Goal: Complete application form

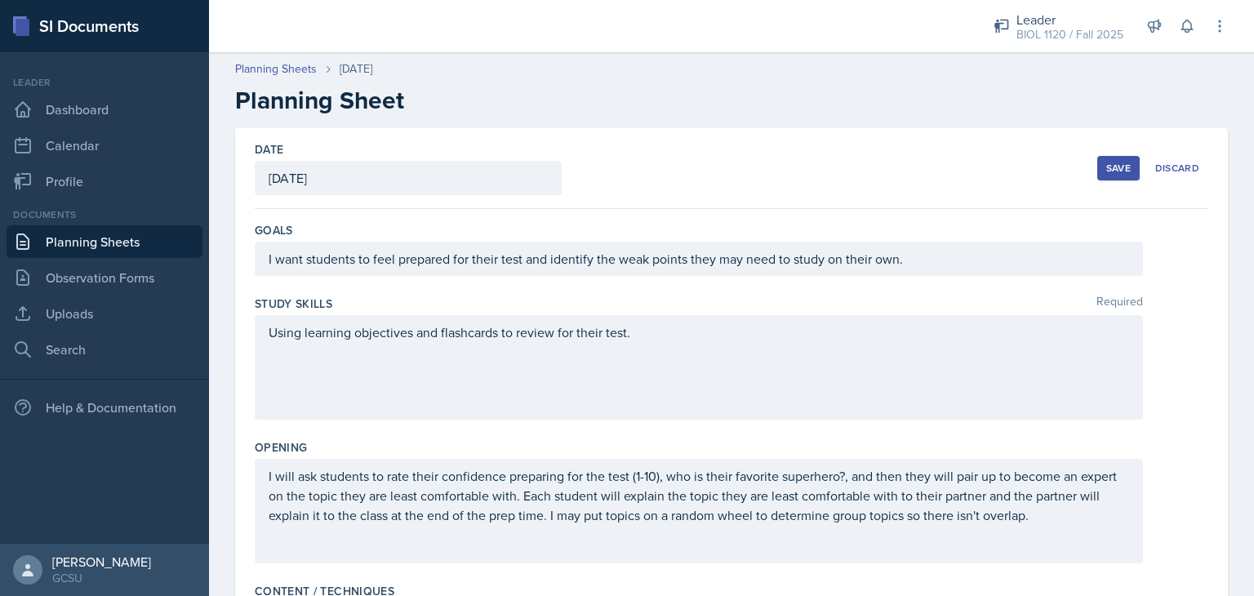
scroll to position [428, 0]
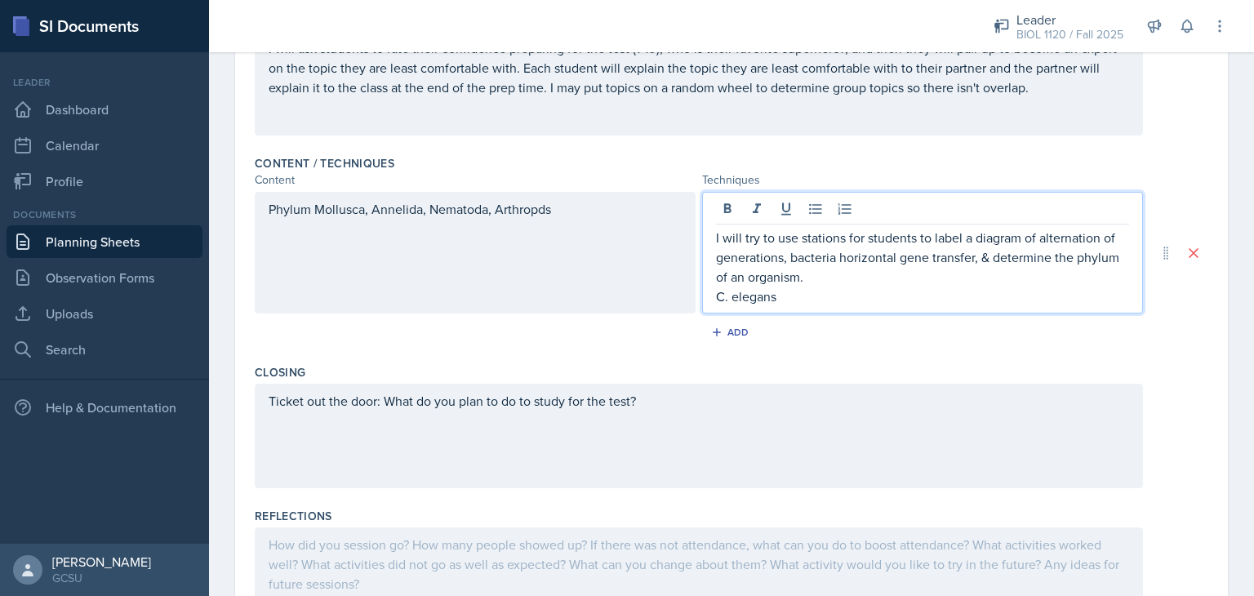
click at [813, 276] on p "I will try to use stations for students to label a diagram of alternation of ge…" at bounding box center [922, 257] width 413 height 59
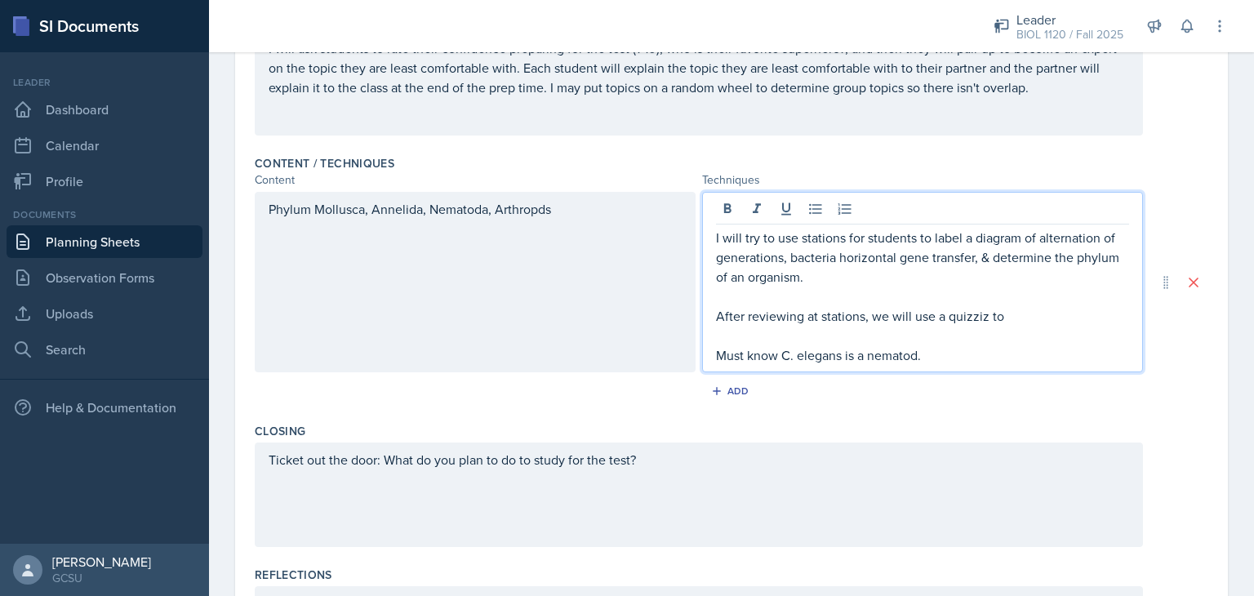
click at [953, 314] on p "After reviewing at stations, we will use a quizziz to" at bounding box center [922, 316] width 413 height 20
drag, startPoint x: 953, startPoint y: 314, endPoint x: 866, endPoint y: 323, distance: 87.8
click at [866, 323] on p "After reviewing at stations, we will use a quizziz to" at bounding box center [922, 316] width 413 height 20
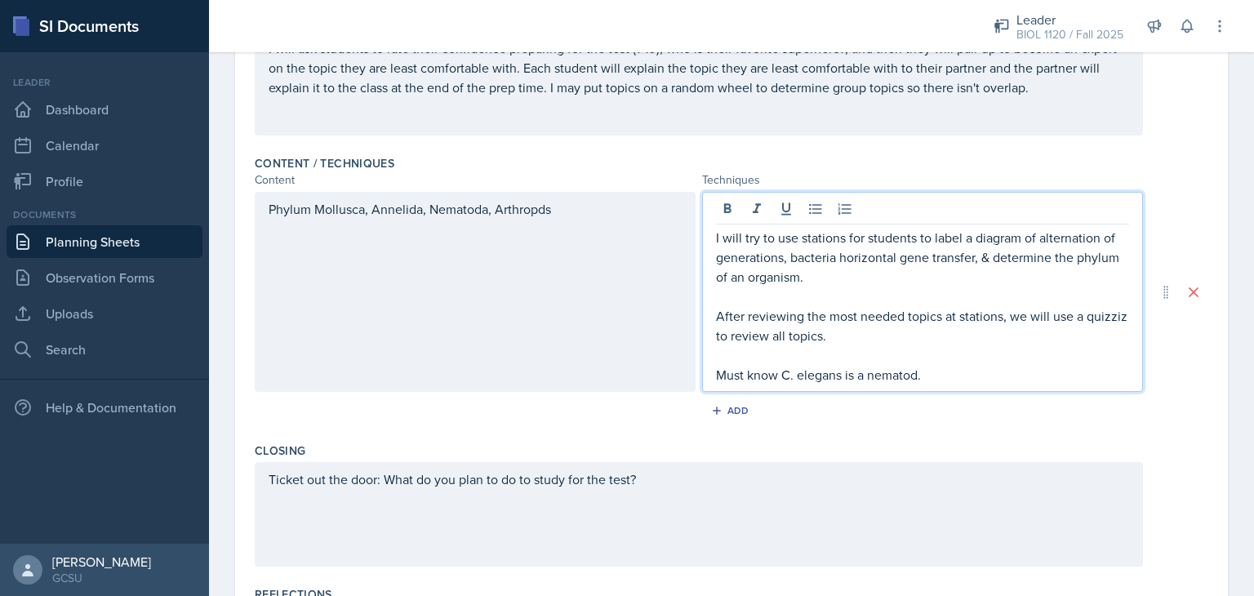
click at [583, 247] on div "Phylum Mollusca, Annelida, Nematoda, Arthropds" at bounding box center [475, 292] width 441 height 200
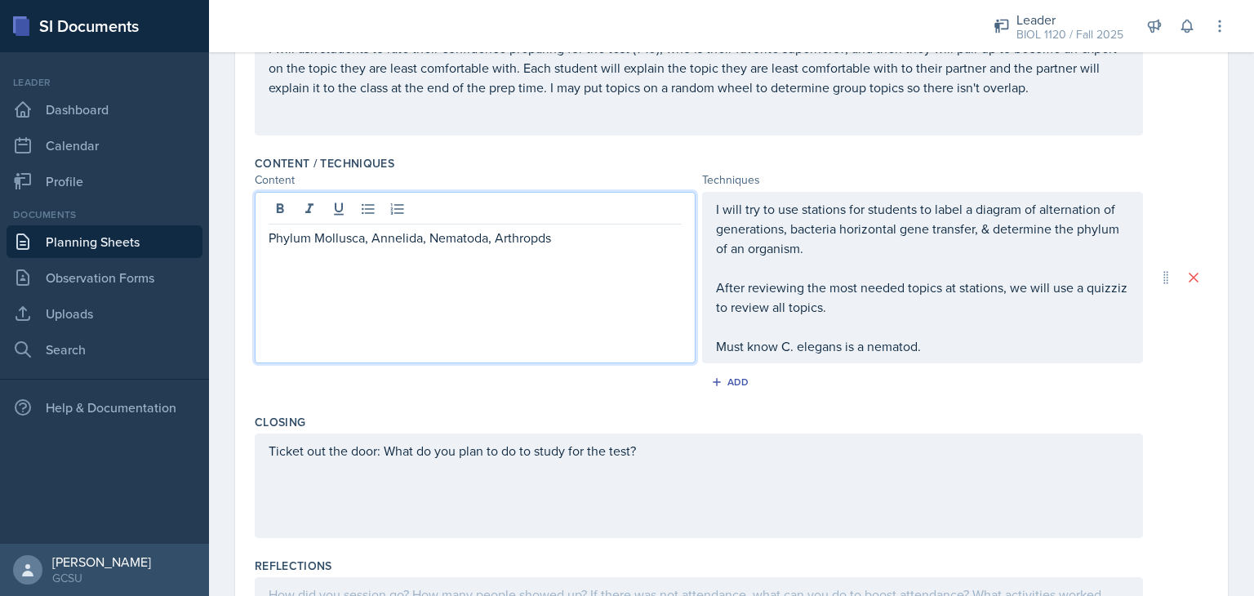
scroll to position [456, 0]
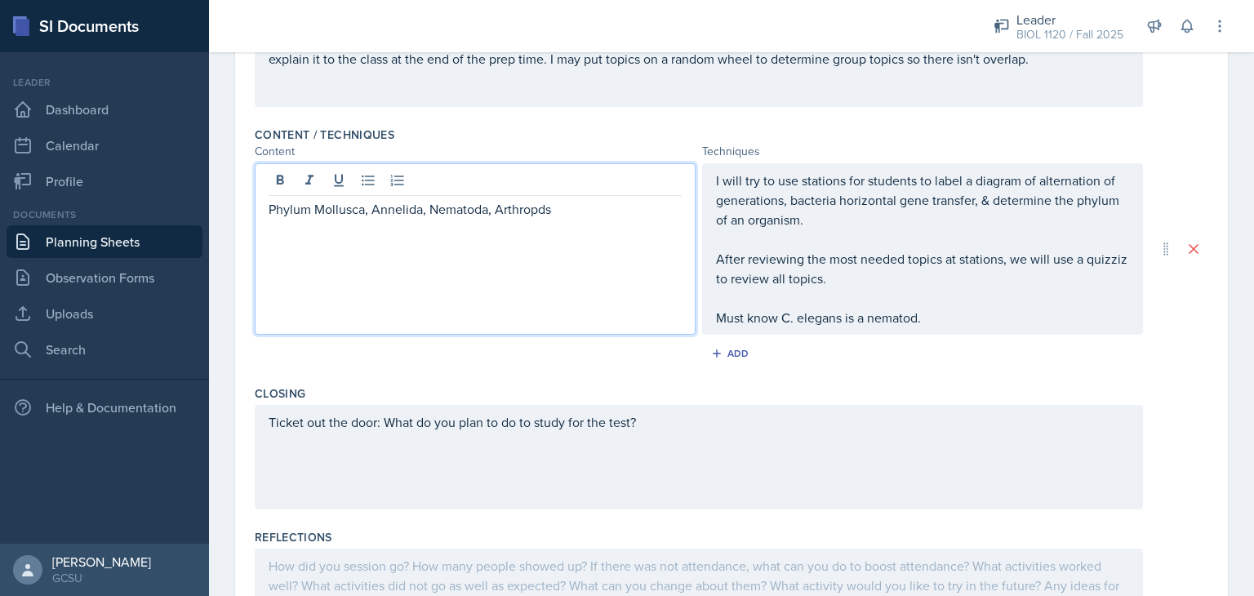
click at [565, 206] on p "Phylum Mollusca, Annelida, Nematoda, Arthropds" at bounding box center [474, 209] width 413 height 20
click at [538, 214] on p "Phylum Mollusca, Annelida, Nematoda, Arthropds, Echinodermata, & Chordata" at bounding box center [474, 218] width 413 height 39
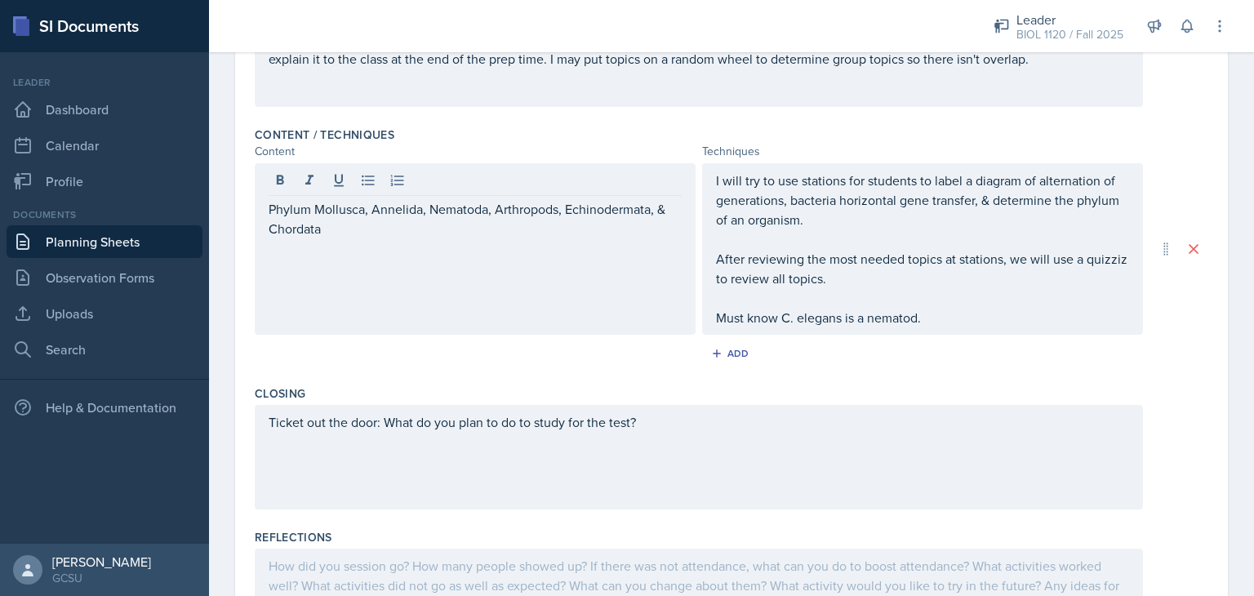
click at [429, 385] on div "Closing" at bounding box center [731, 393] width 953 height 16
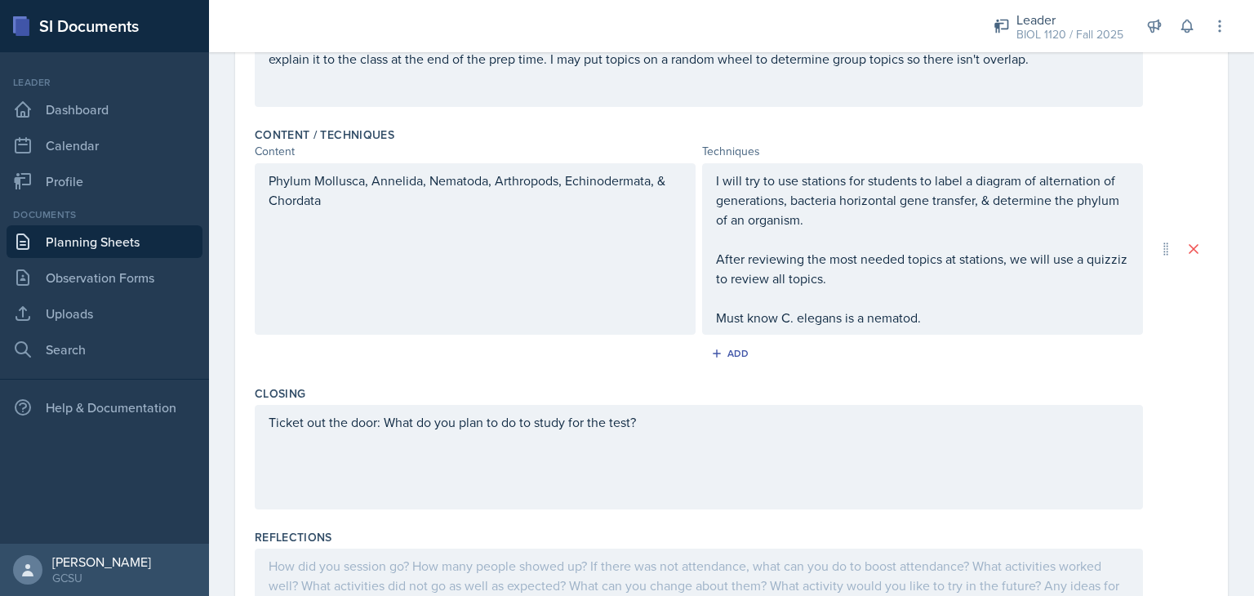
click at [389, 258] on div "Phylum Mollusca, Annelida, Nematoda, Arthropods, Echinodermata, & Chordata" at bounding box center [475, 248] width 441 height 171
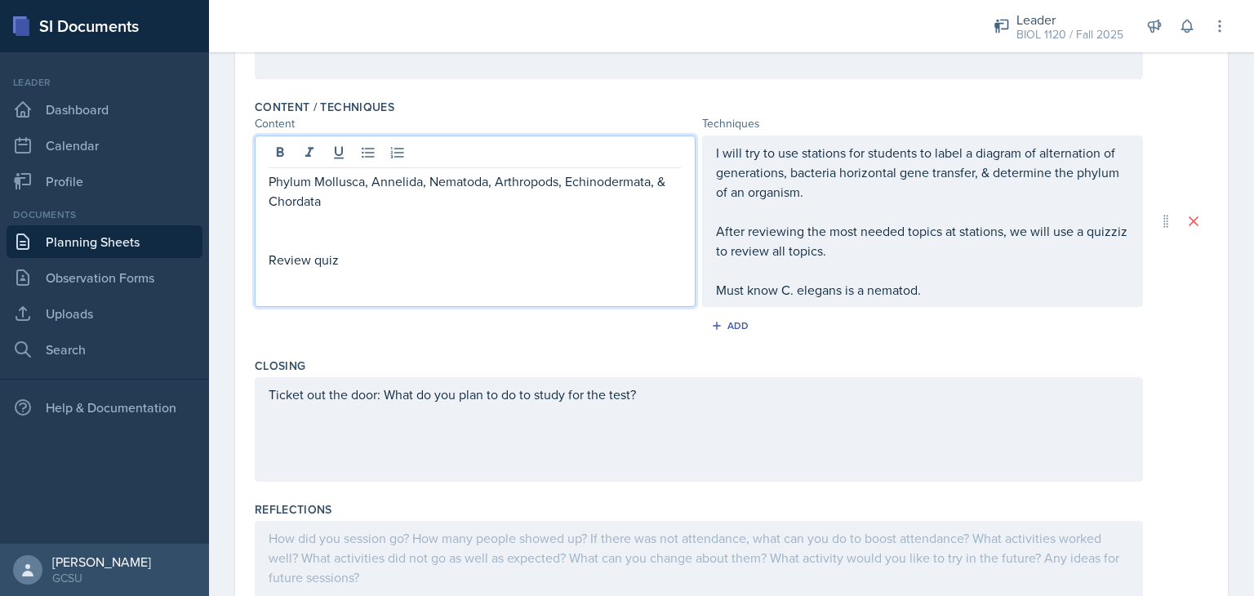
click at [492, 361] on div "Closing" at bounding box center [731, 365] width 953 height 16
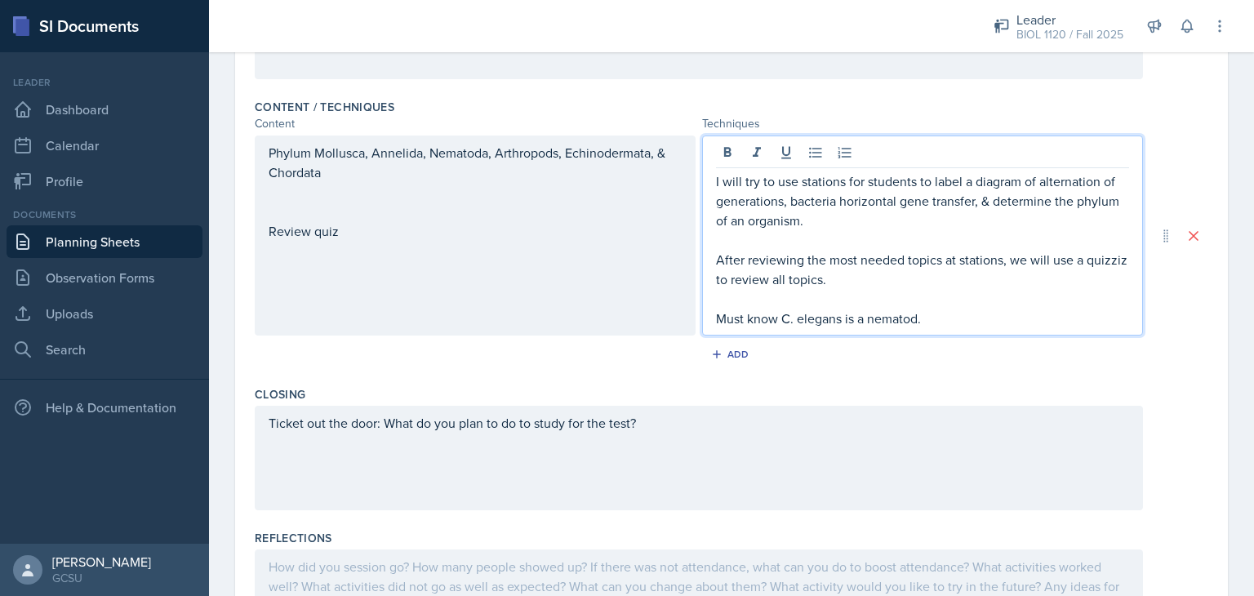
click at [934, 290] on div "I will try to use stations for students to label a diagram of alternation of ge…" at bounding box center [922, 249] width 413 height 157
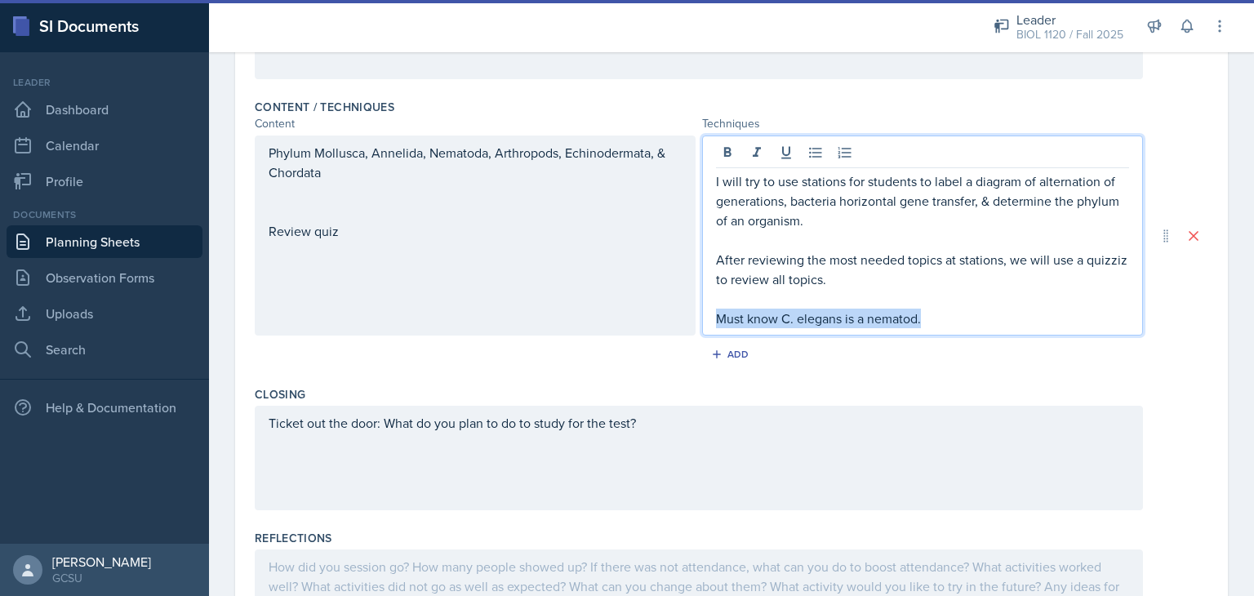
drag, startPoint x: 925, startPoint y: 314, endPoint x: 691, endPoint y: 316, distance: 233.4
click at [691, 316] on div "Phylum Mollusca, Annelida, Nematoda, Arthropods, Echinodermata, & Chordata Revi…" at bounding box center [699, 235] width 888 height 200
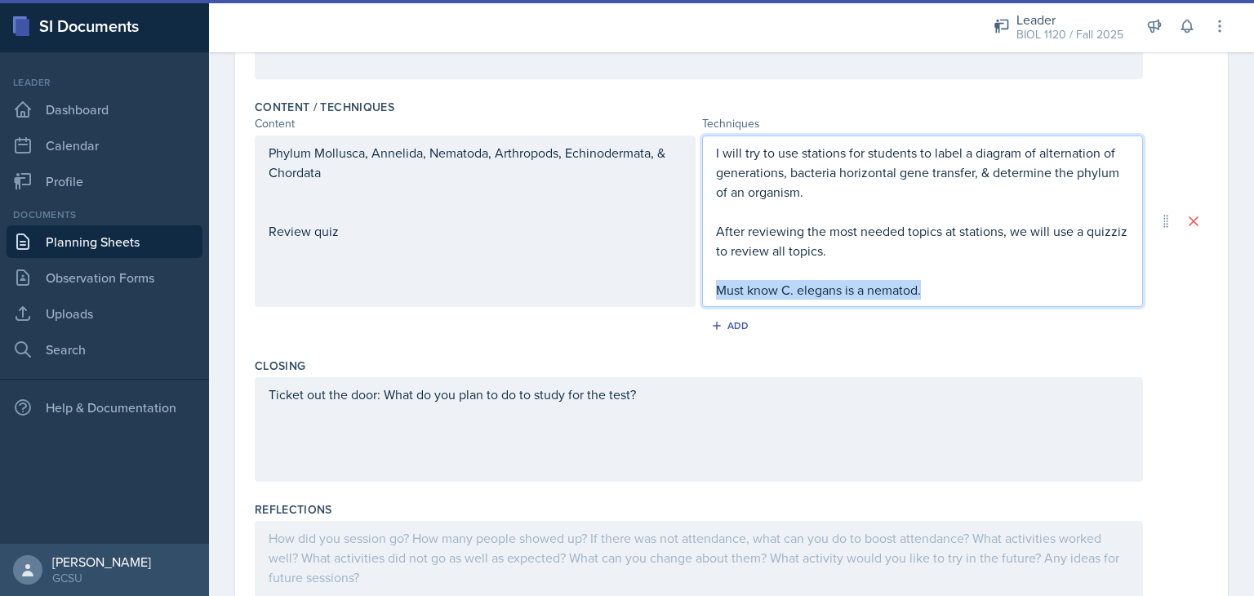
scroll to position [456, 0]
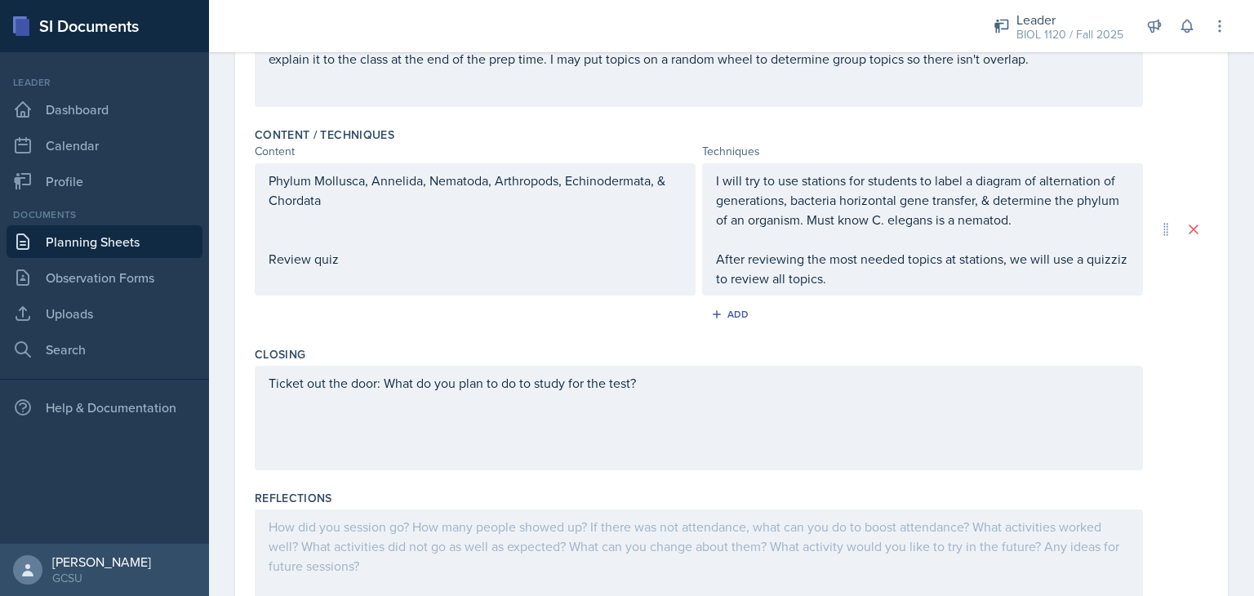
click at [633, 333] on div "Content / Techniques Content Techniques Phylum Mollusca, Annelida, Nematoda, Ar…" at bounding box center [731, 230] width 953 height 220
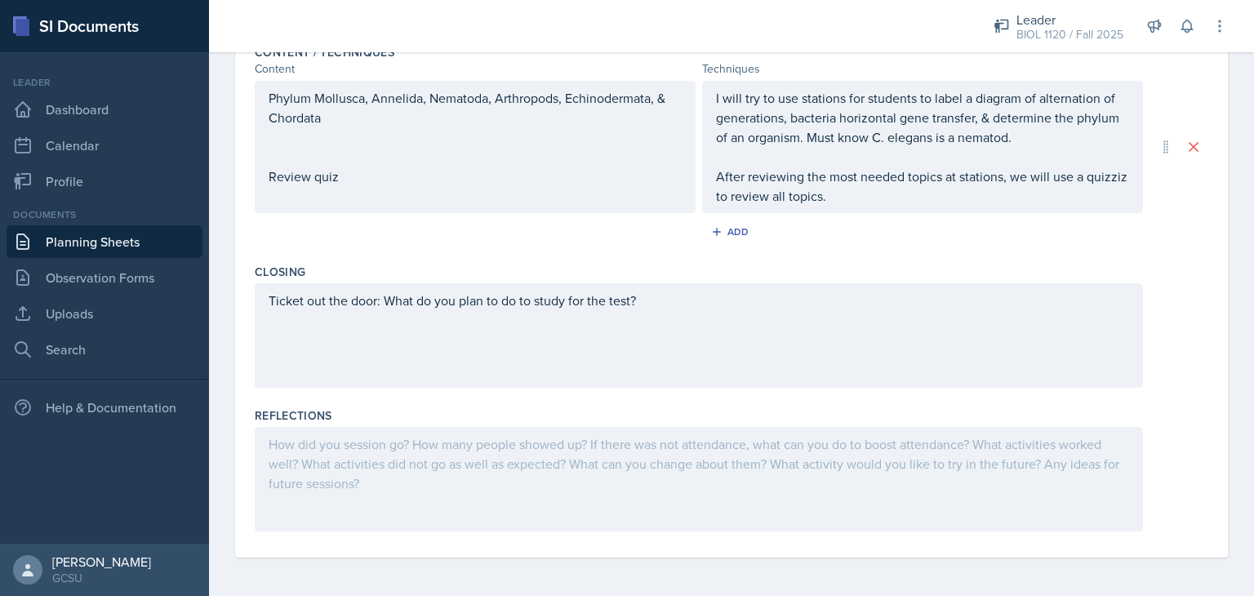
scroll to position [63, 0]
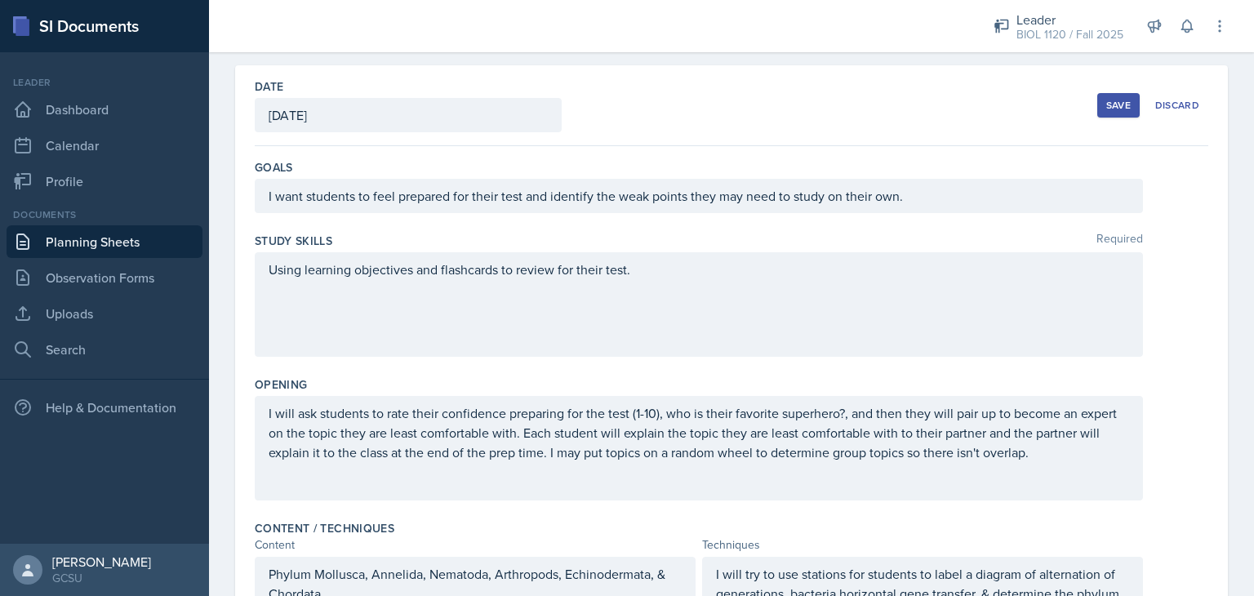
click at [1103, 95] on button "Save" at bounding box center [1118, 105] width 42 height 24
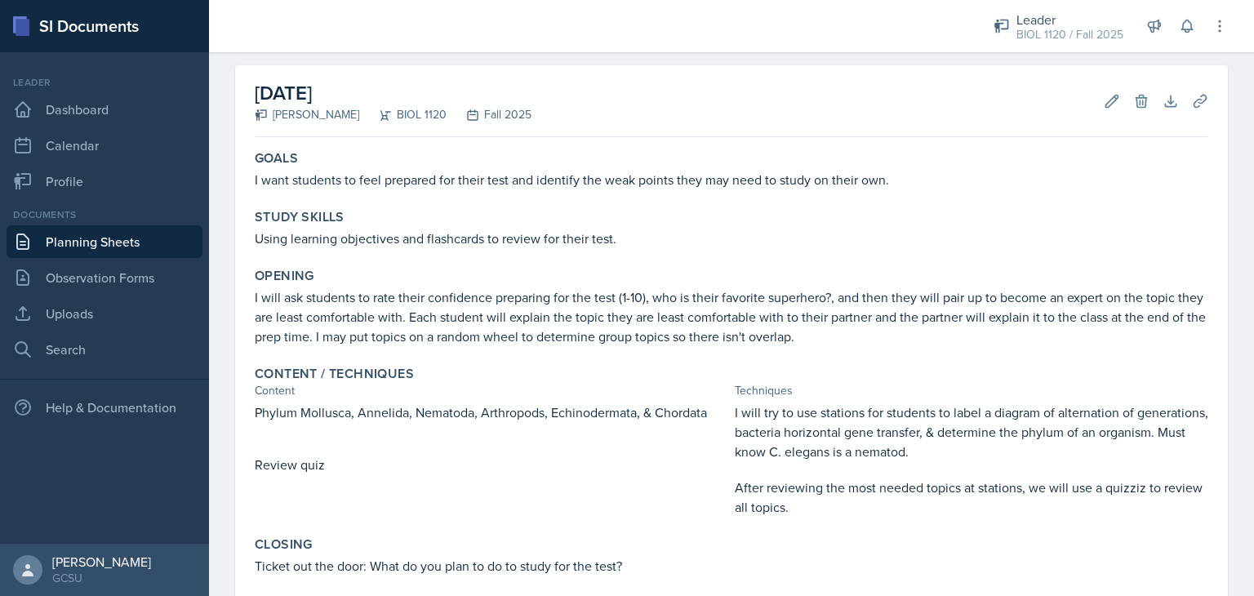
scroll to position [236, 0]
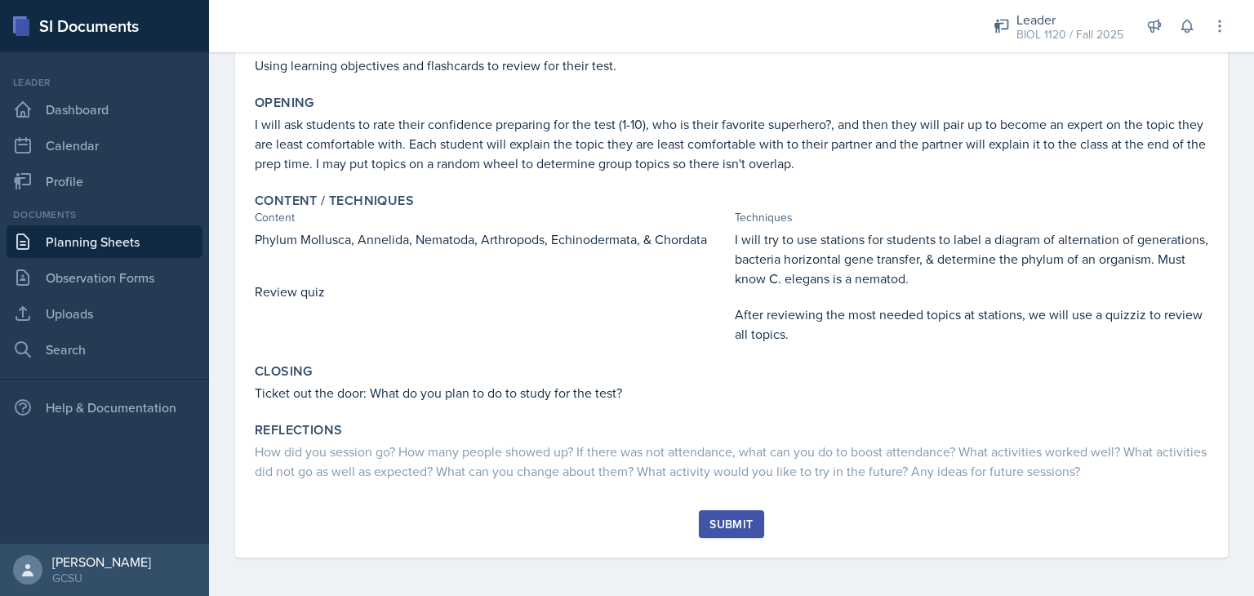
click at [725, 517] on div "Submit" at bounding box center [730, 523] width 43 height 13
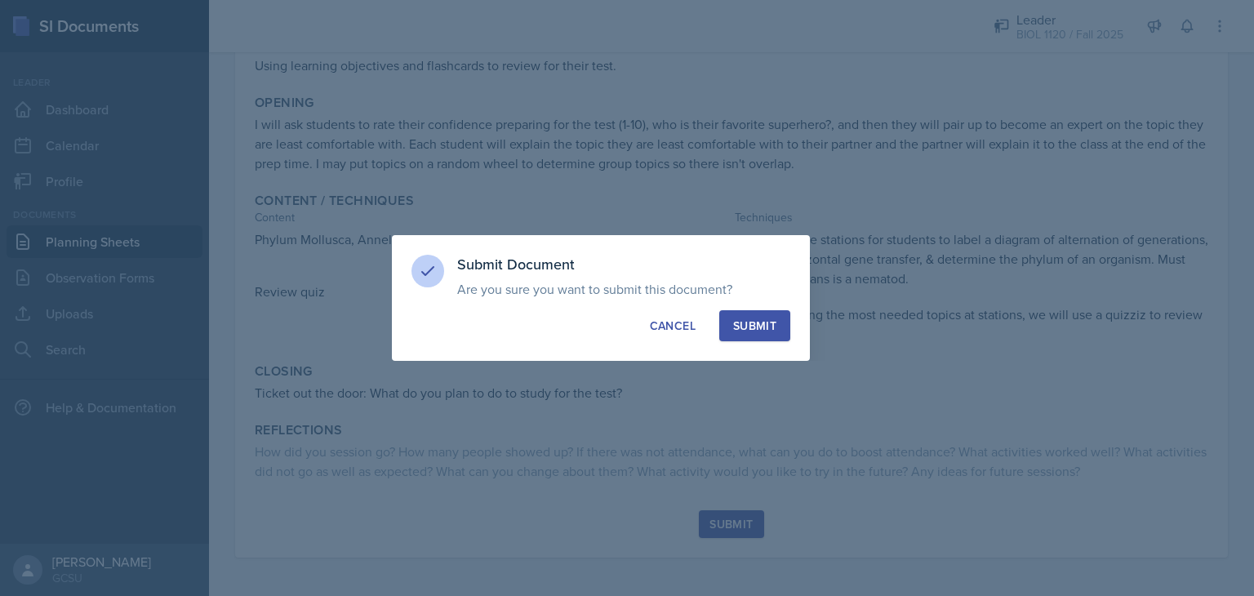
click at [754, 331] on div "Submit" at bounding box center [754, 325] width 43 height 16
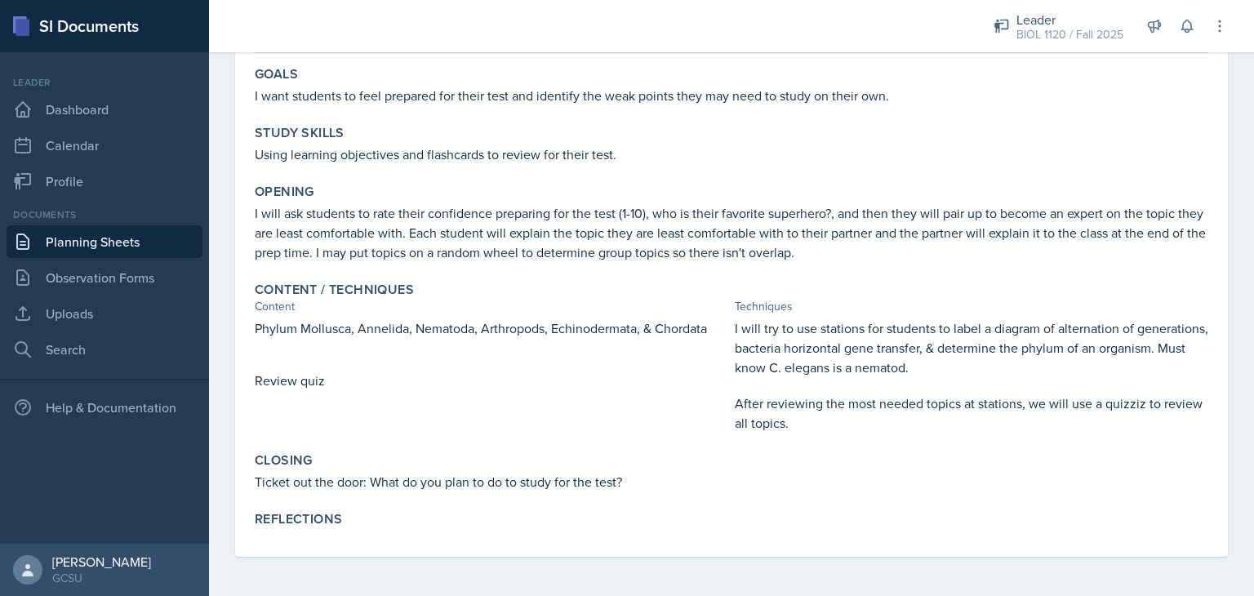
scroll to position [0, 0]
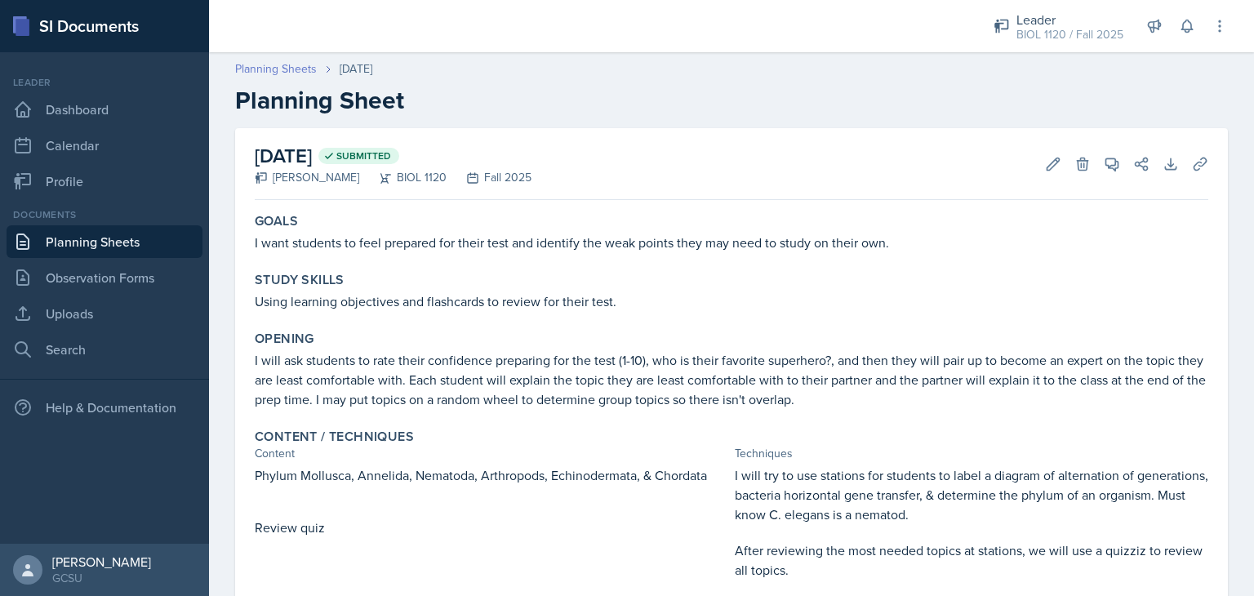
click at [265, 70] on link "Planning Sheets" at bounding box center [276, 68] width 82 height 17
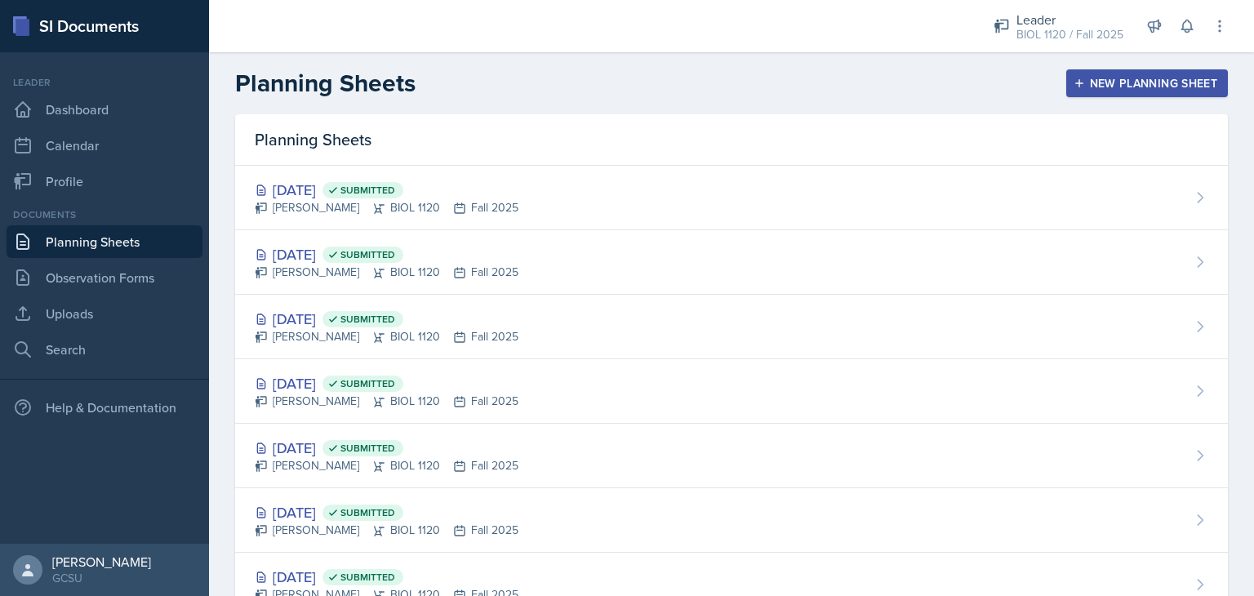
scroll to position [380, 0]
